Goal: Check status

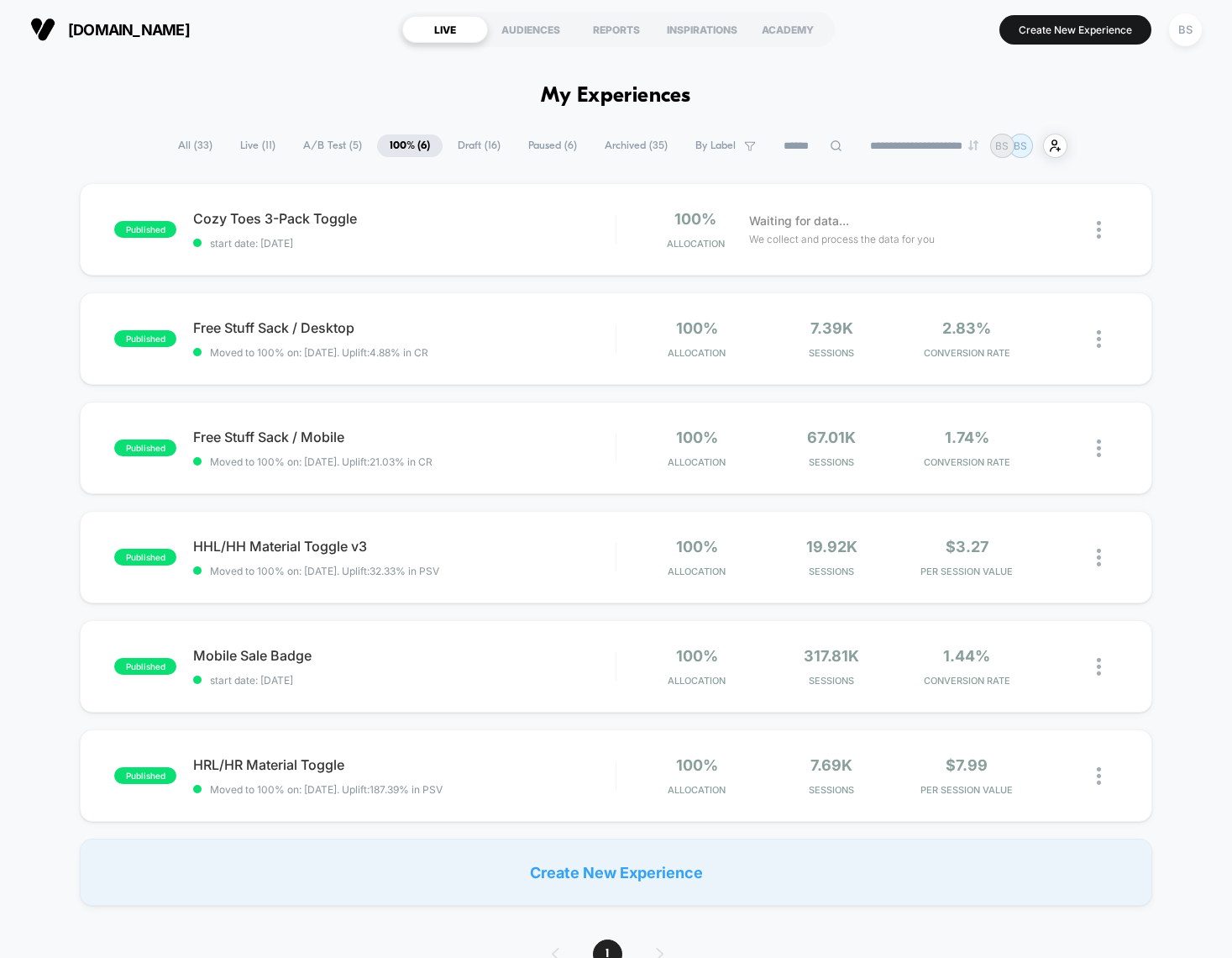
click at [234, 148] on span "Live ( 11 )" at bounding box center [257, 145] width 61 height 23
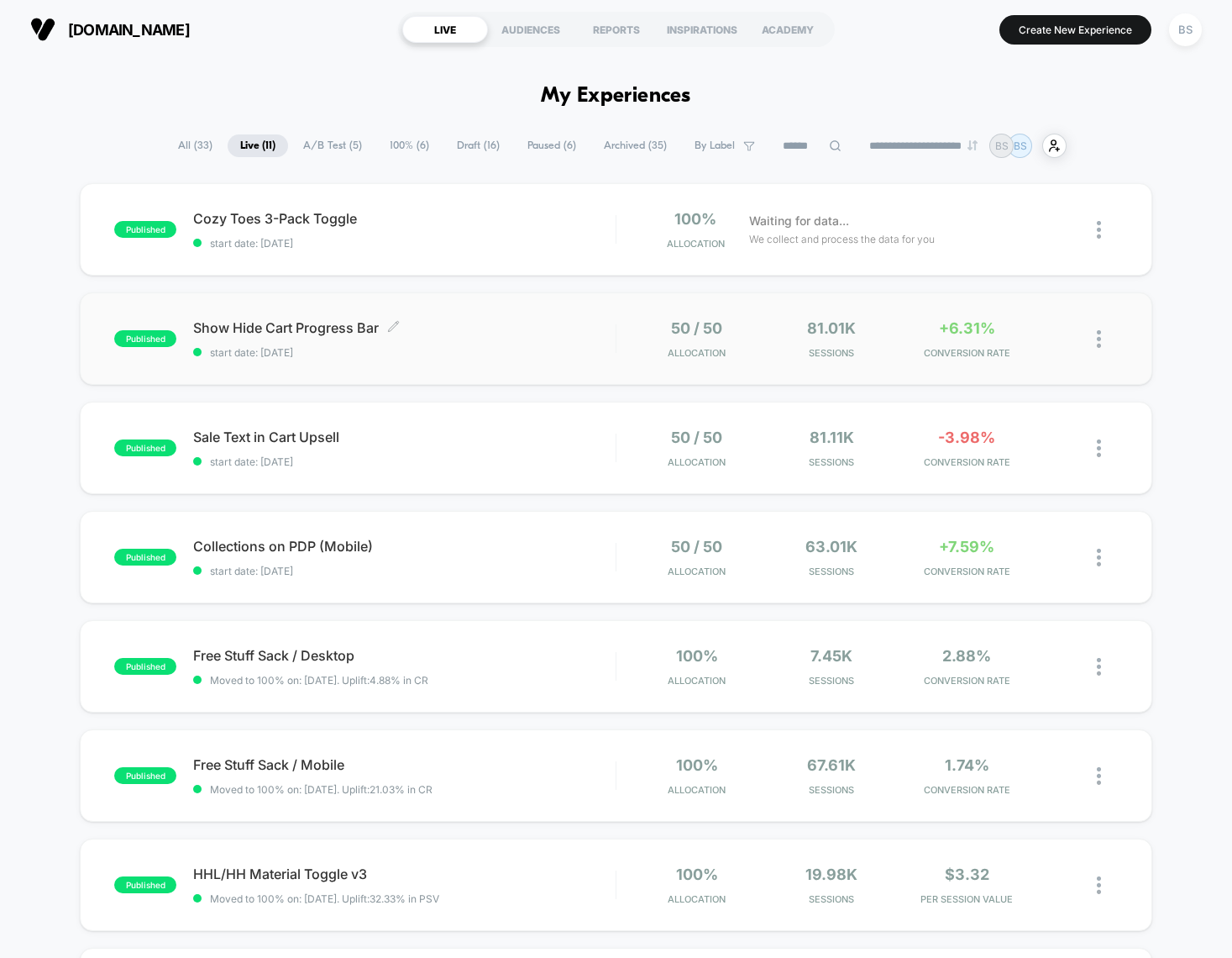
click at [544, 355] on span "start date: [DATE]" at bounding box center [404, 352] width 421 height 13
